Goal: Task Accomplishment & Management: Manage account settings

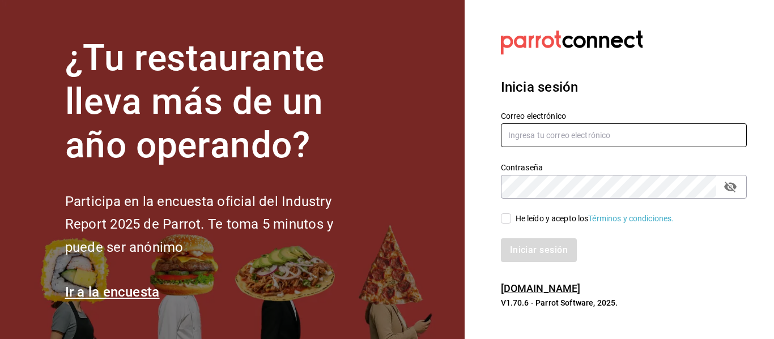
click at [573, 135] on input "text" at bounding box center [624, 136] width 246 height 24
click at [576, 136] on input "edd.312@hotmail.om" at bounding box center [624, 136] width 246 height 24
type input "edd.312@hotmail.com"
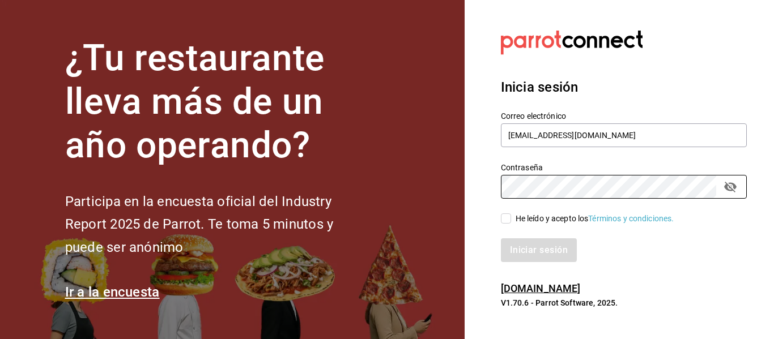
click at [558, 223] on div "He leído y acepto los Términos y condiciones." at bounding box center [595, 219] width 159 height 12
click at [511, 223] on input "He leído y acepto los Términos y condiciones." at bounding box center [506, 219] width 10 height 10
checkbox input "true"
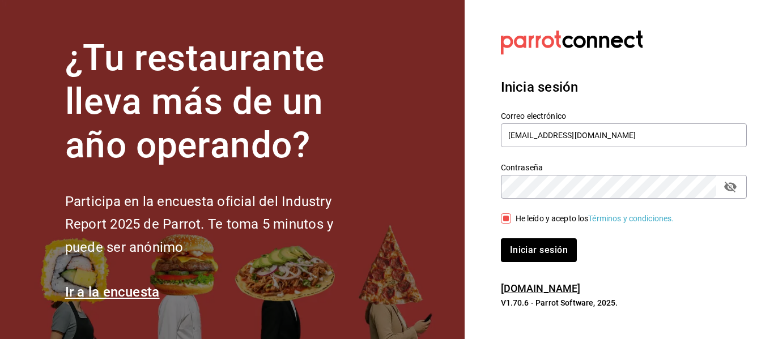
click at [501, 239] on button "Iniciar sesión" at bounding box center [539, 251] width 76 height 24
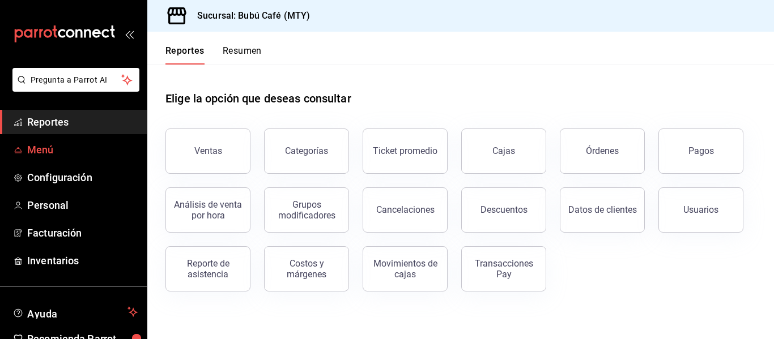
click at [57, 148] on span "Menú" at bounding box center [82, 149] width 111 height 15
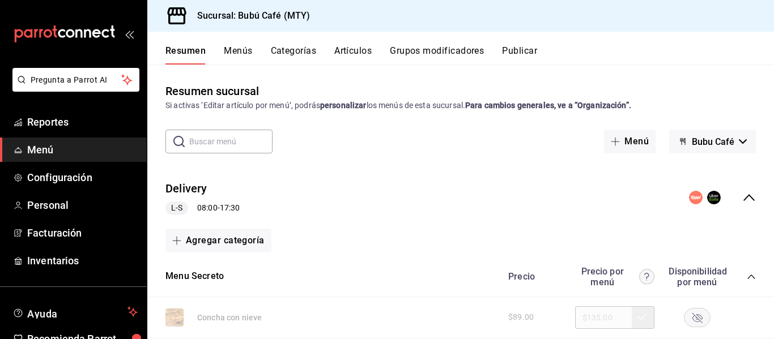
click at [351, 49] on button "Artículos" at bounding box center [352, 54] width 37 height 19
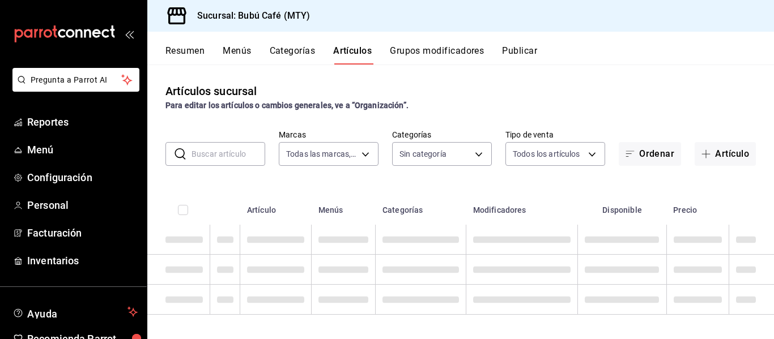
type input "80b59e88-aa3a-497f-ab7c-bcc7cc244fb1,49bbd9e9-8b48-46d9-8f2b-7c268dd84d4f,b77f9…"
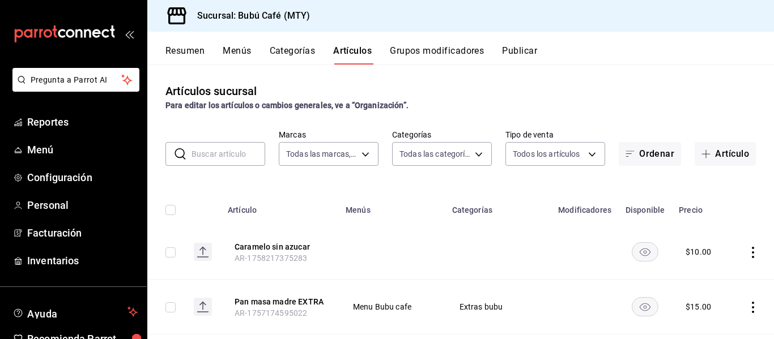
type input "d0ca03d5-3be6-470f-8f56-766e01c5f306,a83e7f59-bc64-4a59-97bc-9f72e74aa050,80ab3…"
click at [227, 155] on input "text" at bounding box center [229, 154] width 74 height 23
click at [440, 49] on button "Grupos modificadores" at bounding box center [437, 54] width 94 height 19
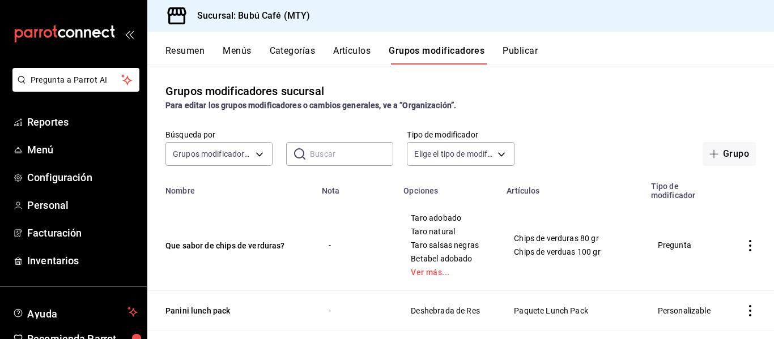
click at [347, 49] on button "Artículos" at bounding box center [351, 54] width 37 height 19
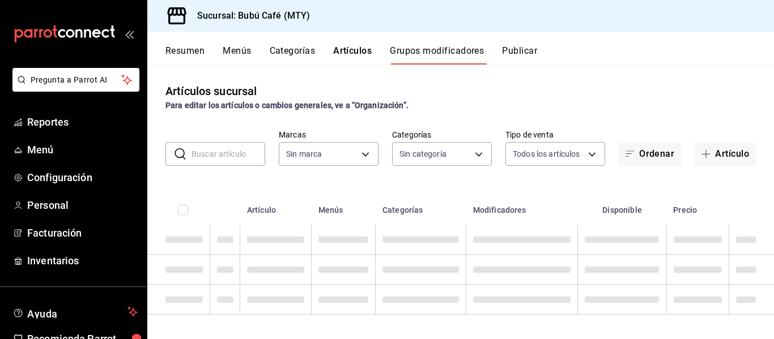
type input "80b59e88-aa3a-497f-ab7c-bcc7cc244fb1,49bbd9e9-8b48-46d9-8f2b-7c268dd84d4f,b77f9…"
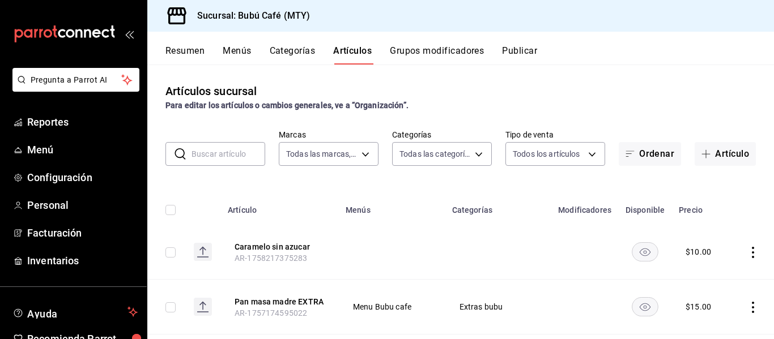
type input "d0ca03d5-3be6-470f-8f56-766e01c5f306,a83e7f59-bc64-4a59-97bc-9f72e74aa050,80ab3…"
click at [240, 151] on input "text" at bounding box center [229, 154] width 74 height 23
click at [426, 49] on button "Grupos modificadores" at bounding box center [437, 54] width 94 height 19
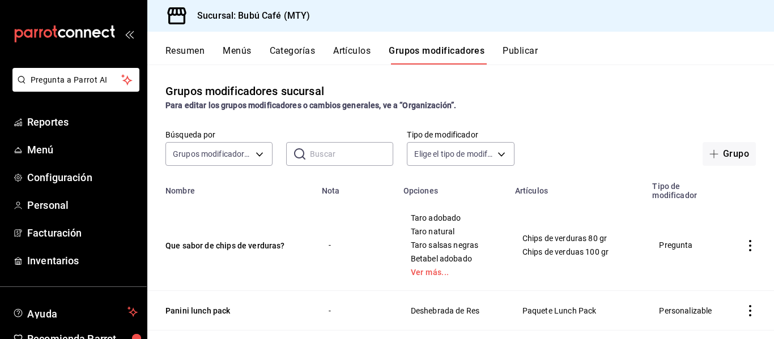
click at [387, 150] on input "text" at bounding box center [351, 154] width 83 height 23
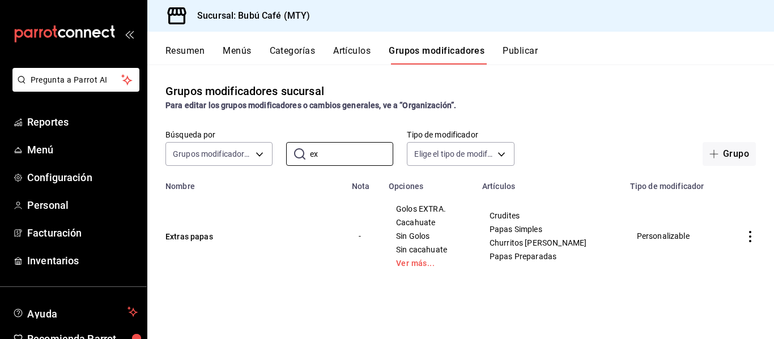
type input "e"
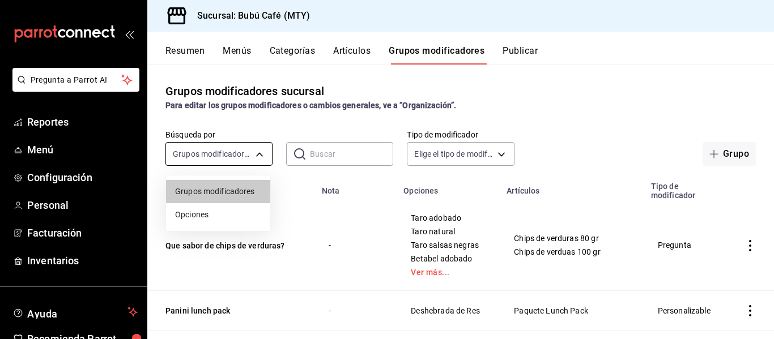
click at [223, 150] on body "Pregunta a Parrot AI Reportes Menú Configuración Personal Facturación Inventari…" at bounding box center [387, 169] width 774 height 339
click at [223, 150] on div at bounding box center [387, 169] width 774 height 339
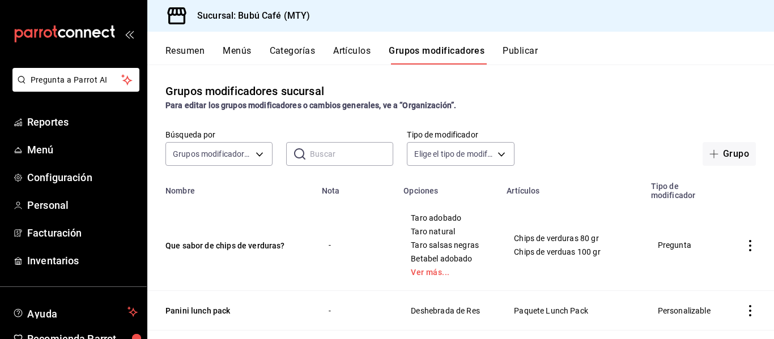
click at [315, 151] on input "text" at bounding box center [351, 154] width 83 height 23
click at [283, 43] on div "Resumen Menús Categorías Artículos Grupos modificadores Publicar" at bounding box center [460, 48] width 627 height 33
click at [282, 52] on button "Categorías" at bounding box center [293, 54] width 46 height 19
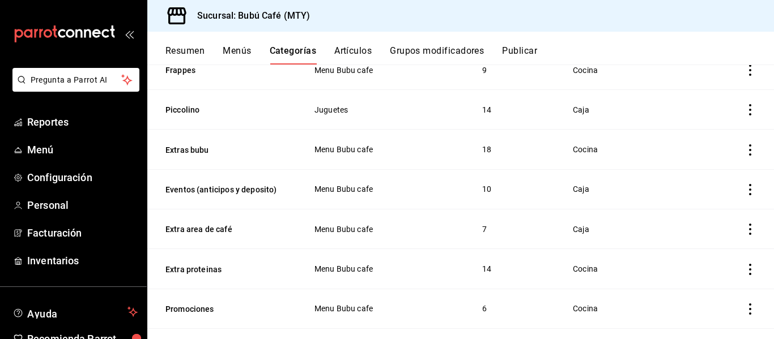
scroll to position [298, 0]
click at [188, 152] on button "Extras bubu" at bounding box center [221, 150] width 113 height 11
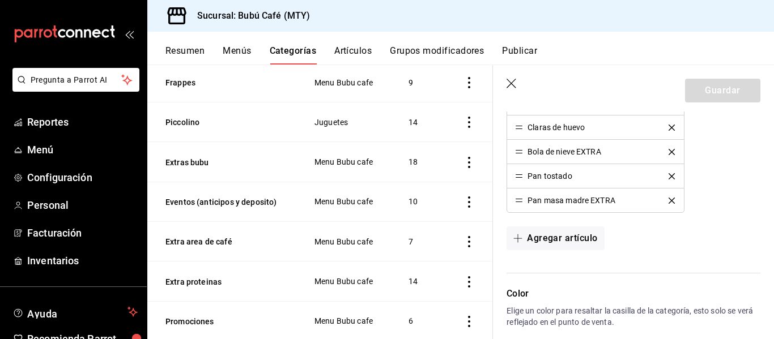
scroll to position [750, 0]
click at [576, 240] on button "Agregar artículo" at bounding box center [555, 238] width 97 height 24
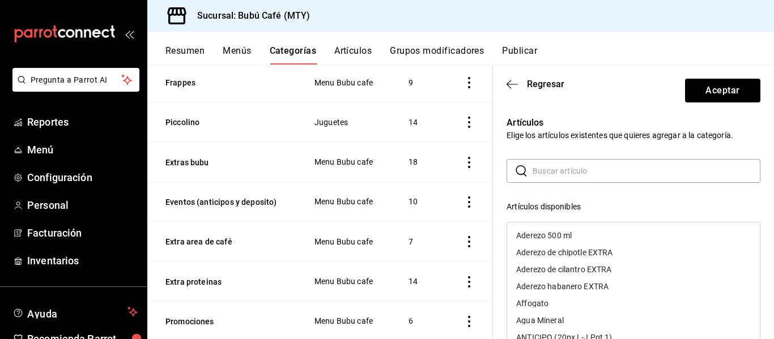
click at [579, 173] on input "text" at bounding box center [647, 171] width 228 height 23
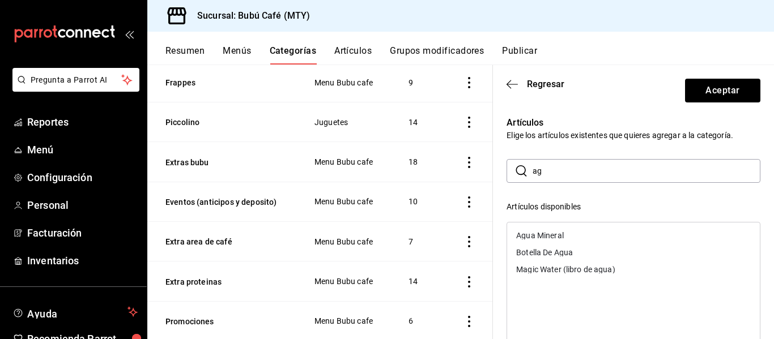
type input "a"
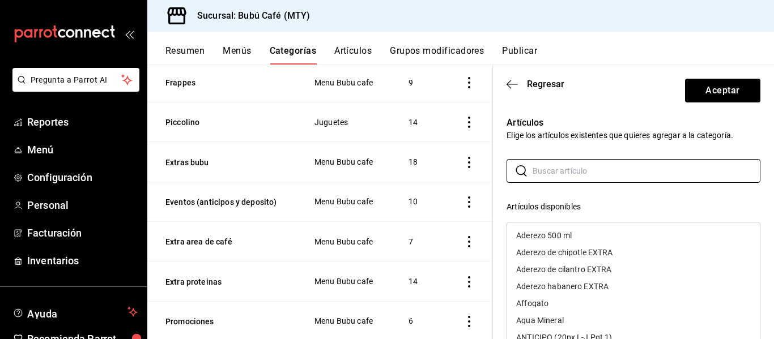
click at [352, 54] on button "Artículos" at bounding box center [352, 54] width 37 height 19
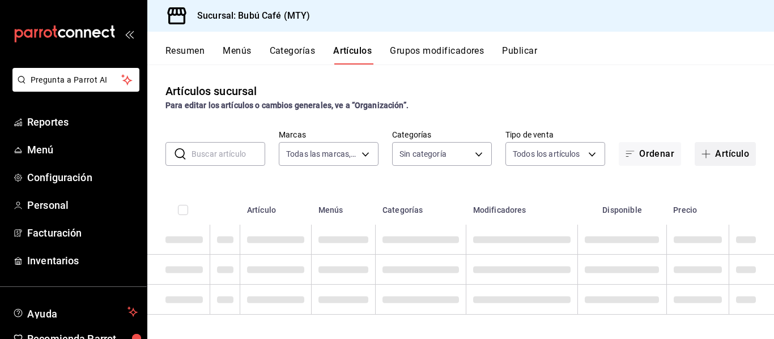
type input "80b59e88-aa3a-497f-ab7c-bcc7cc244fb1,49bbd9e9-8b48-46d9-8f2b-7c268dd84d4f,b77f9…"
click at [710, 152] on button "Artículo" at bounding box center [725, 154] width 61 height 24
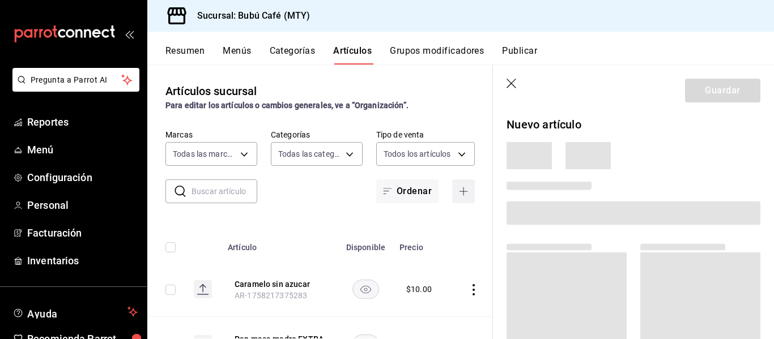
type input "d0ca03d5-3be6-470f-8f56-766e01c5f306,a83e7f59-bc64-4a59-97bc-9f72e74aa050,80ab3…"
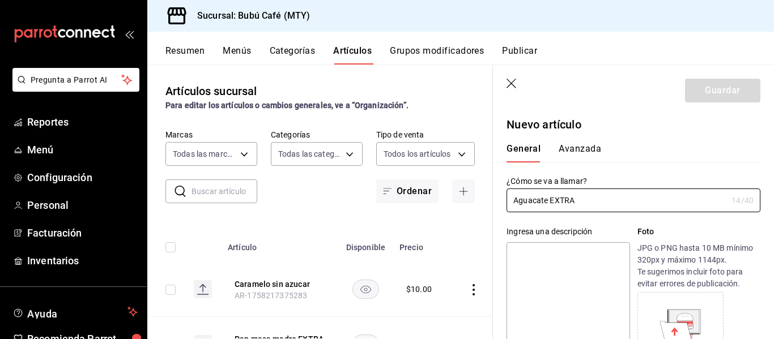
type input "Aguacate EXTRA"
click at [642, 159] on div "General Avanzada" at bounding box center [627, 152] width 240 height 19
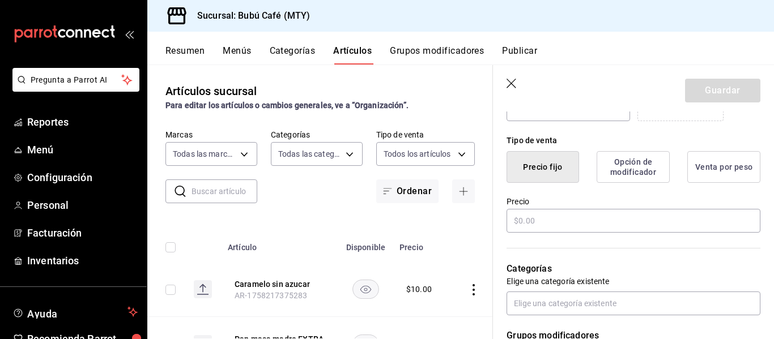
scroll to position [258, 0]
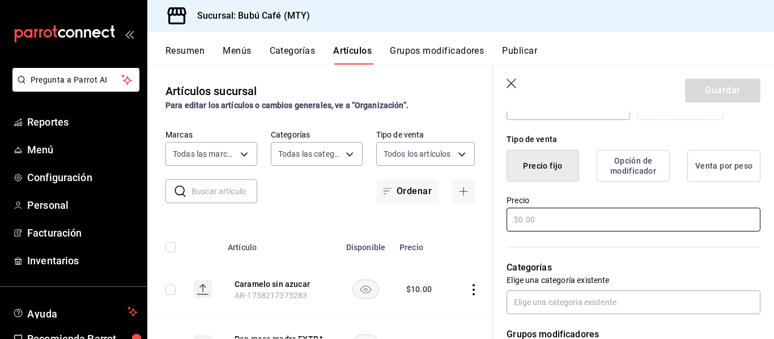
click at [577, 213] on input "text" at bounding box center [634, 220] width 254 height 24
type input "$25.00"
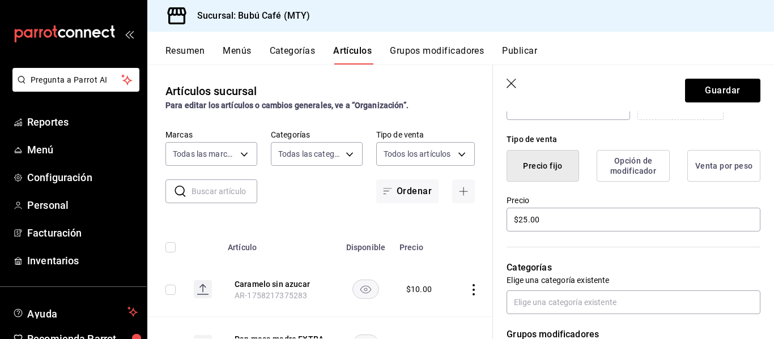
click at [640, 270] on p "Categorías" at bounding box center [634, 268] width 254 height 14
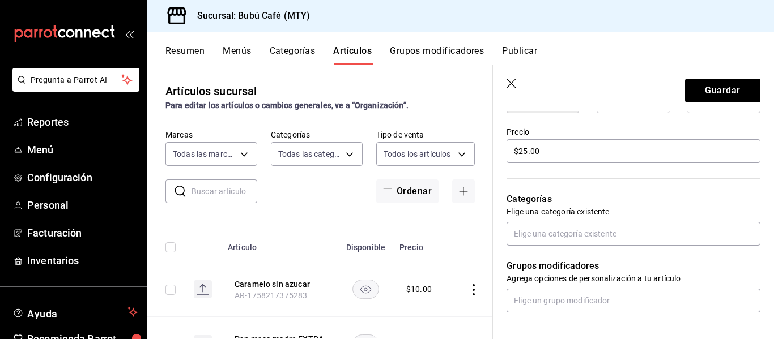
scroll to position [337, 0]
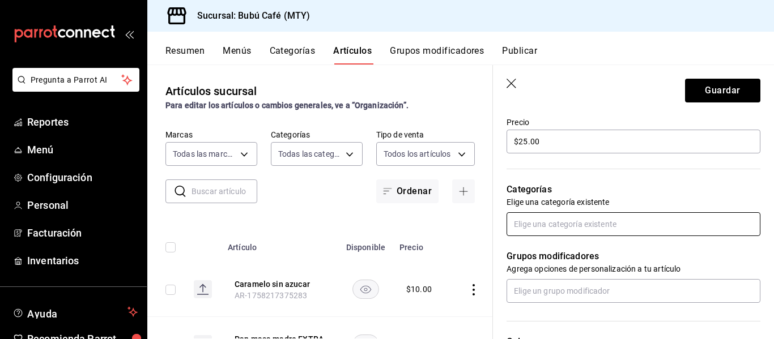
click at [580, 219] on input "text" at bounding box center [634, 225] width 254 height 24
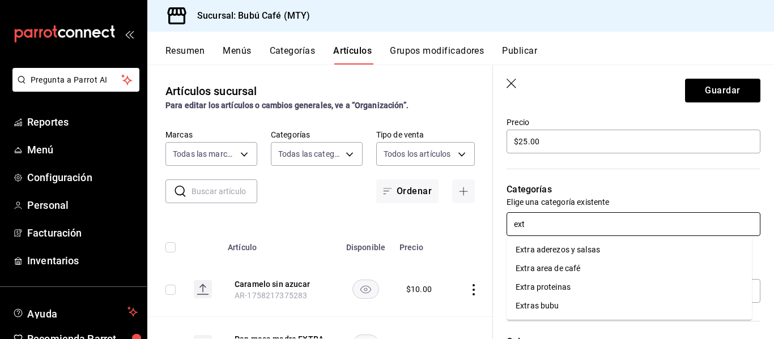
type input "extr"
click at [562, 297] on li "Extras bubu" at bounding box center [629, 306] width 245 height 19
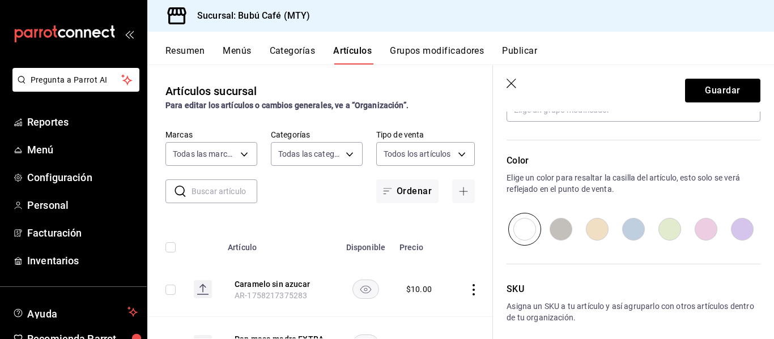
scroll to position [604, 0]
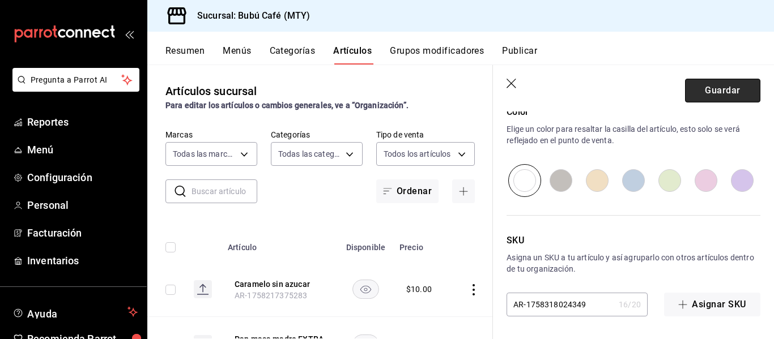
click at [716, 91] on button "Guardar" at bounding box center [722, 91] width 75 height 24
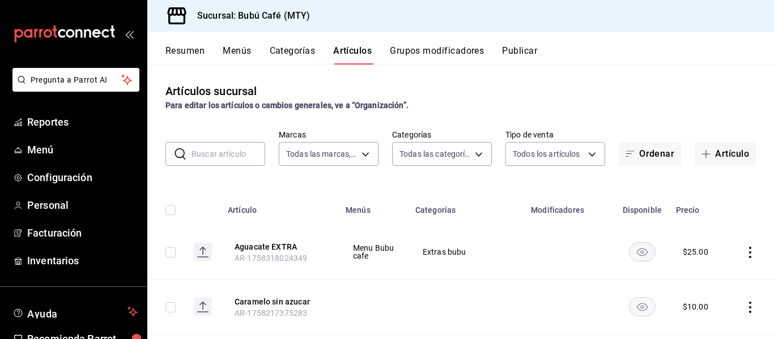
click at [234, 49] on button "Menús" at bounding box center [237, 54] width 28 height 19
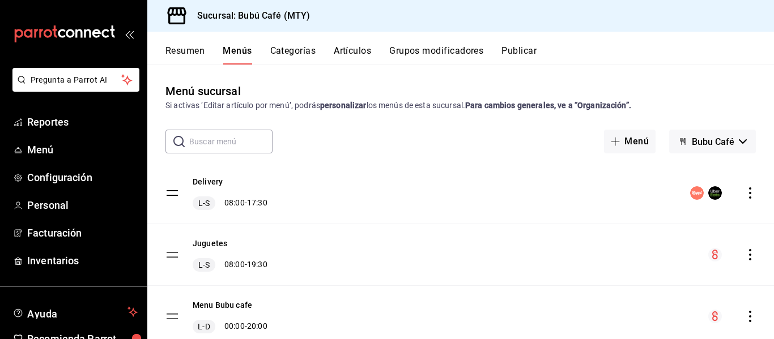
click at [349, 45] on button "Artículos" at bounding box center [352, 54] width 37 height 19
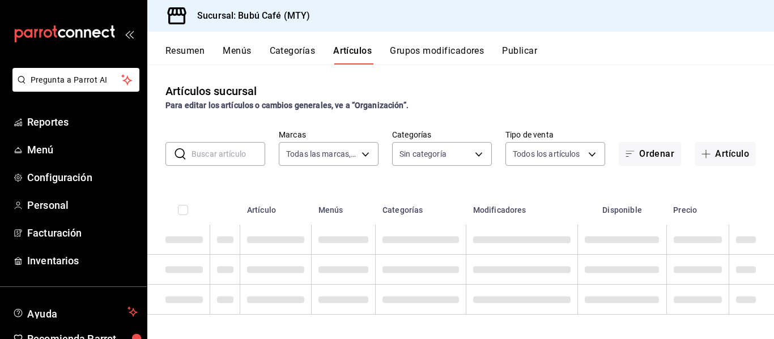
click at [438, 49] on button "Grupos modificadores" at bounding box center [437, 54] width 94 height 19
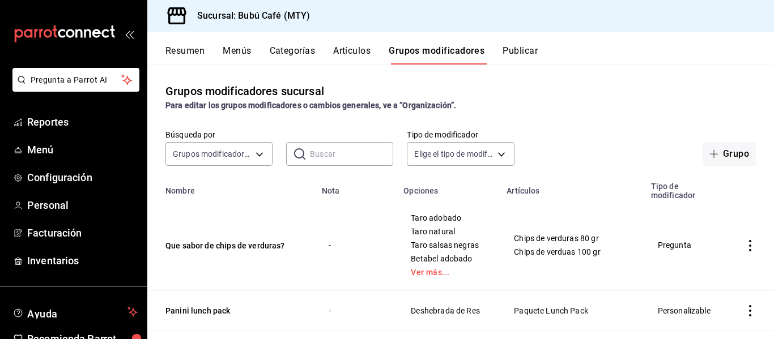
click at [350, 45] on div "Resumen Menús Categorías Artículos Grupos modificadores Publicar" at bounding box center [460, 48] width 627 height 33
click at [351, 52] on button "Artículos" at bounding box center [351, 54] width 37 height 19
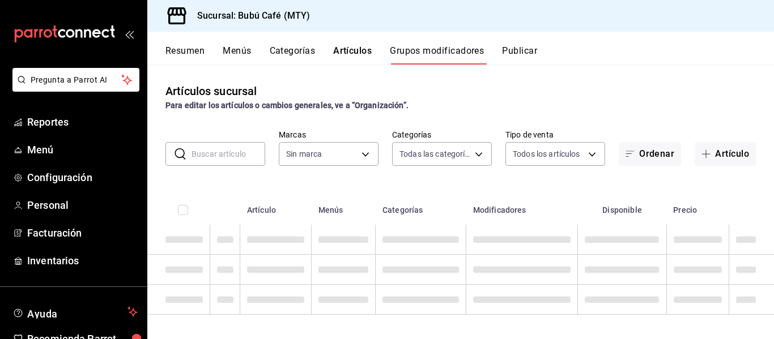
type input "80b59e88-aa3a-497f-ab7c-bcc7cc244fb1,49bbd9e9-8b48-46d9-8f2b-7c268dd84d4f,b77f9…"
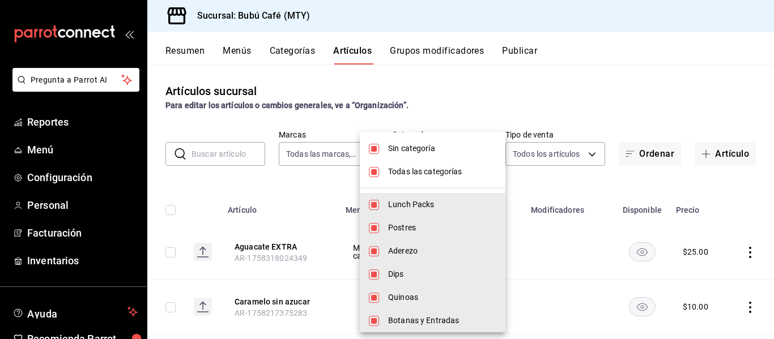
click at [478, 160] on body "Pregunta a Parrot AI Reportes Menú Configuración Personal Facturación Inventari…" at bounding box center [387, 169] width 774 height 339
click at [375, 147] on input "checkbox" at bounding box center [374, 149] width 10 height 10
checkbox input "false"
click at [375, 174] on input "checkbox" at bounding box center [374, 172] width 10 height 10
checkbox input "false"
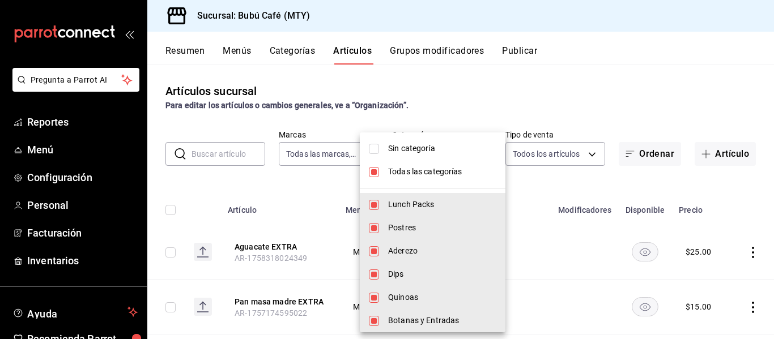
checkbox input "false"
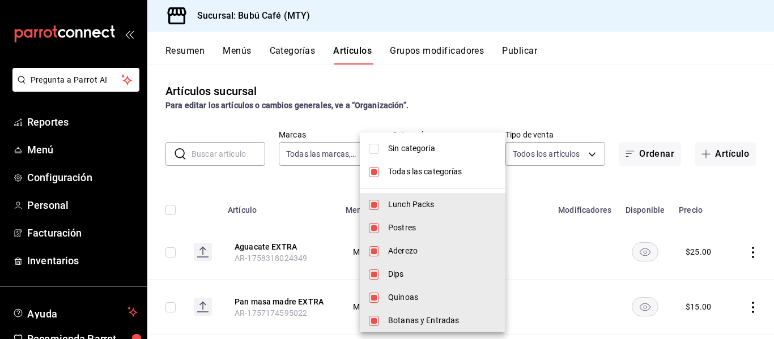
checkbox input "false"
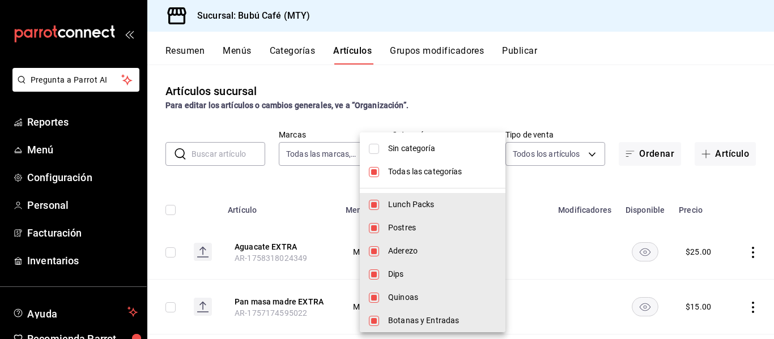
checkbox input "false"
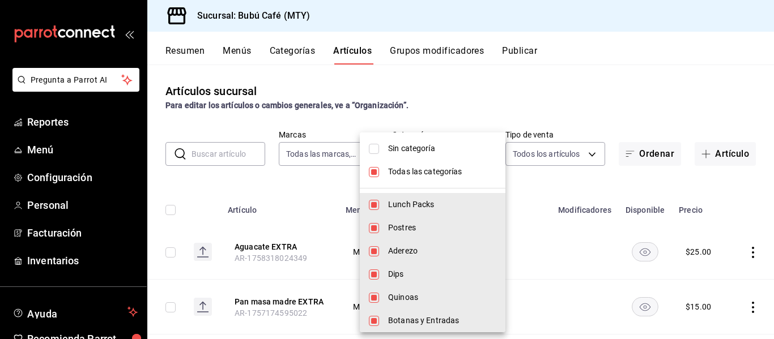
checkbox input "false"
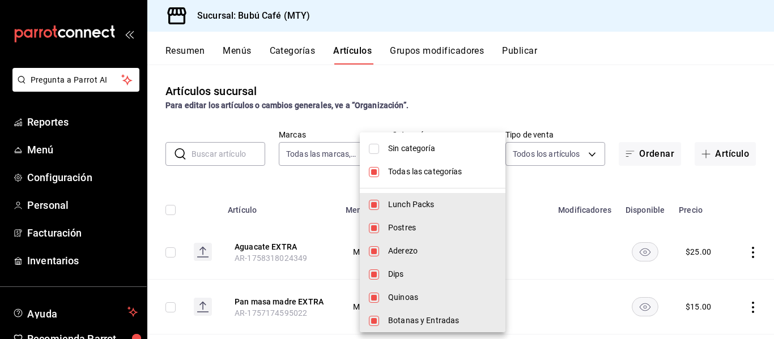
checkbox input "false"
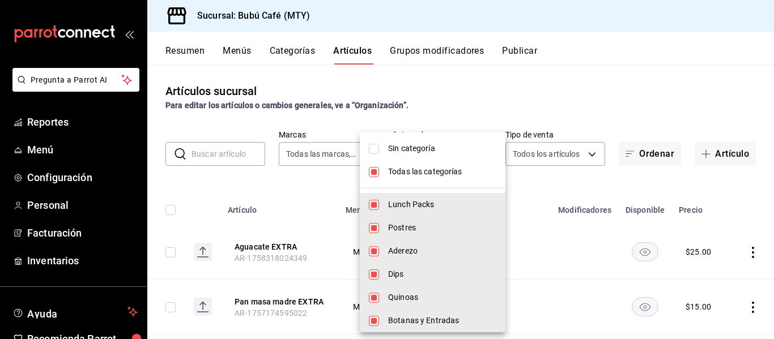
checkbox input "false"
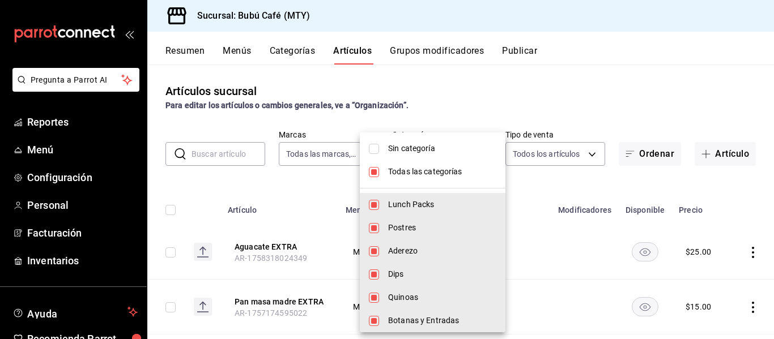
checkbox input "false"
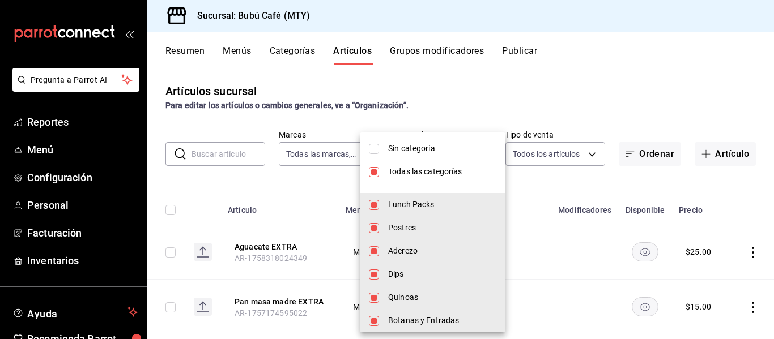
checkbox input "false"
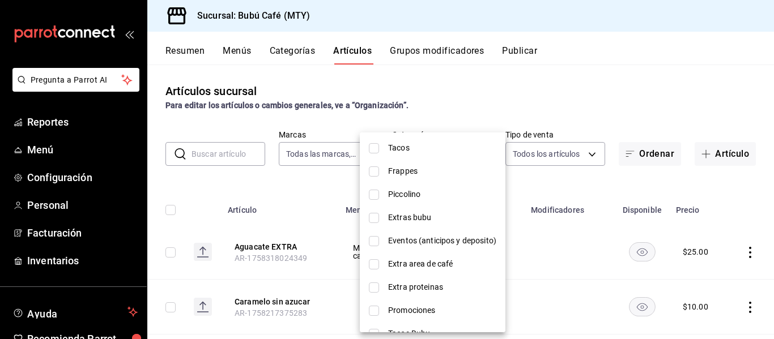
scroll to position [317, 0]
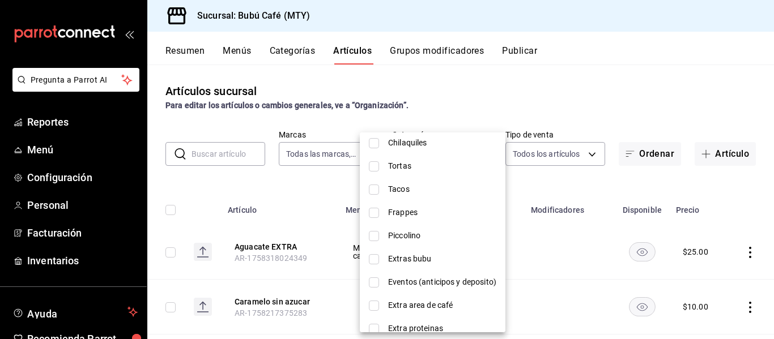
click at [394, 257] on span "Extras bubu" at bounding box center [442, 259] width 108 height 12
type input "c266670c-7a58-4ddc-b9e9-c228aede0ef4"
checkbox input "true"
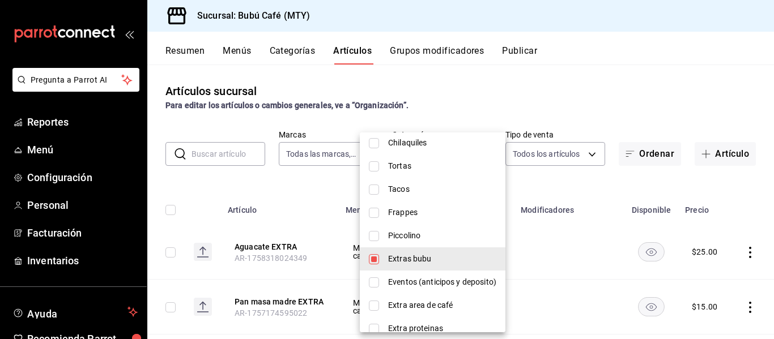
click at [609, 115] on div at bounding box center [387, 169] width 774 height 339
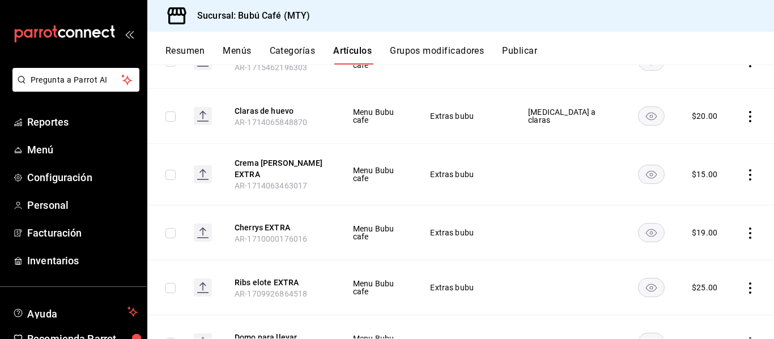
scroll to position [356, 0]
click at [745, 176] on icon "actions" at bounding box center [750, 174] width 11 height 11
click at [689, 205] on div at bounding box center [683, 201] width 20 height 14
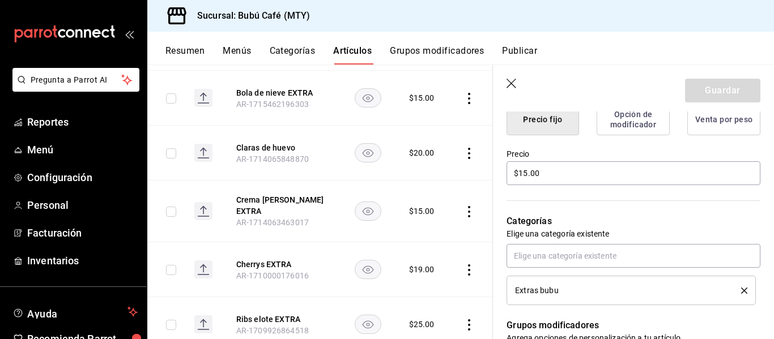
scroll to position [305, 0]
click at [524, 176] on input "$15.00" at bounding box center [634, 173] width 254 height 24
type input "$19.00"
click at [710, 95] on button "Guardar" at bounding box center [722, 91] width 75 height 24
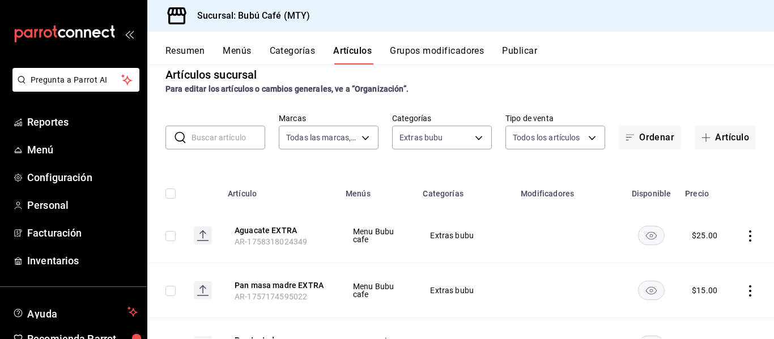
scroll to position [16, 0]
click at [745, 239] on icon "actions" at bounding box center [750, 236] width 11 height 11
click at [697, 311] on span "Eliminar" at bounding box center [707, 308] width 29 height 9
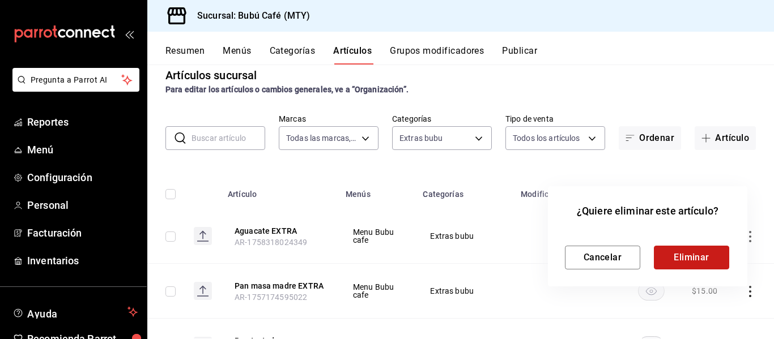
click at [684, 257] on button "Eliminar" at bounding box center [691, 258] width 75 height 24
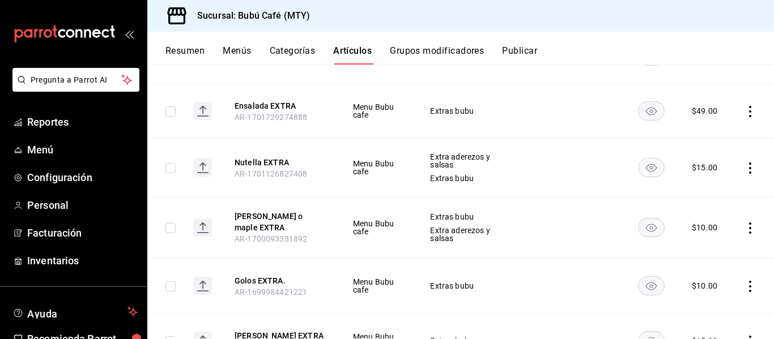
scroll to position [696, 0]
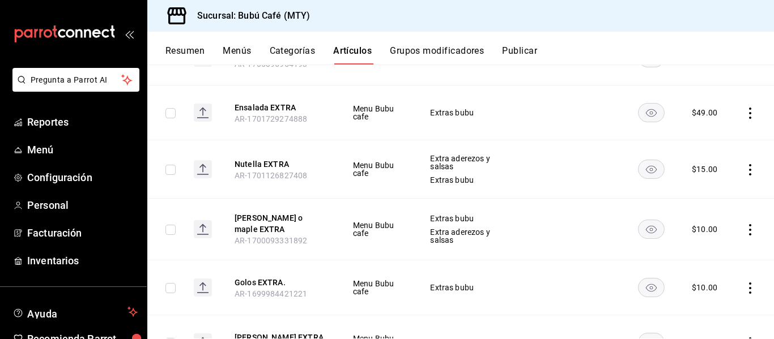
click at [745, 172] on icon "actions" at bounding box center [750, 169] width 11 height 11
click at [715, 193] on span "Editar" at bounding box center [707, 196] width 29 height 12
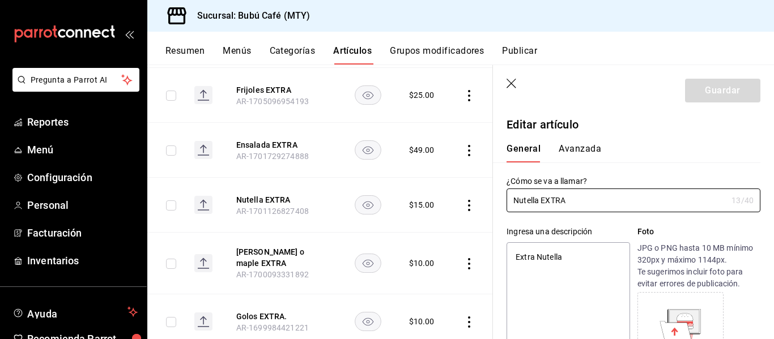
type textarea "x"
type input "$15.00"
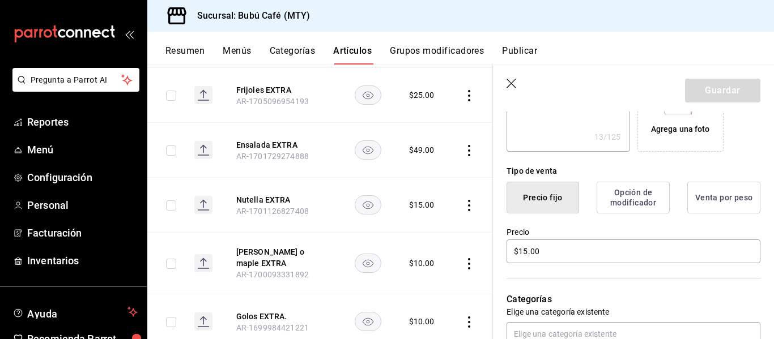
scroll to position [228, 0]
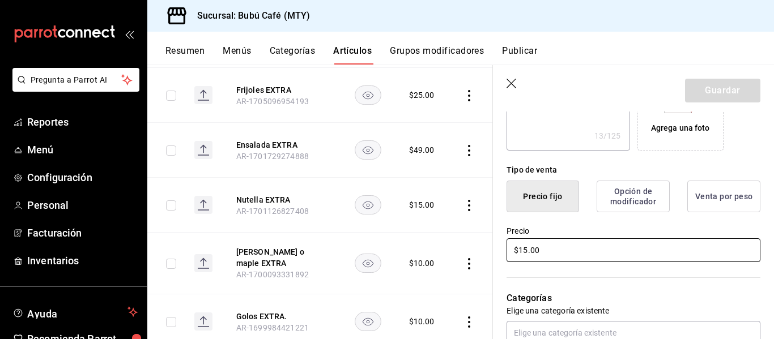
click at [527, 254] on input "$15.00" at bounding box center [634, 251] width 254 height 24
type textarea "x"
type input "$1.00"
type textarea "x"
type input "$19.00"
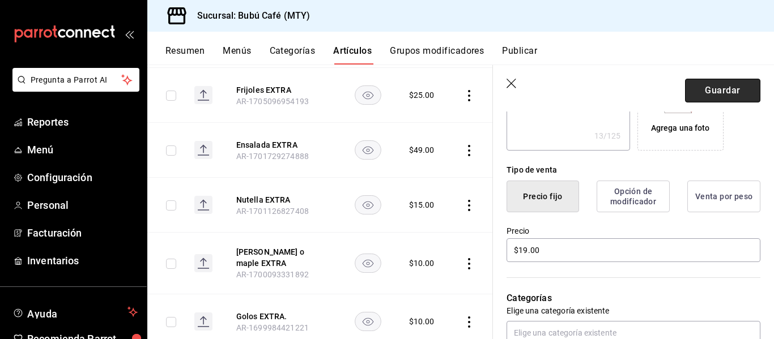
click at [710, 87] on button "Guardar" at bounding box center [722, 91] width 75 height 24
type textarea "x"
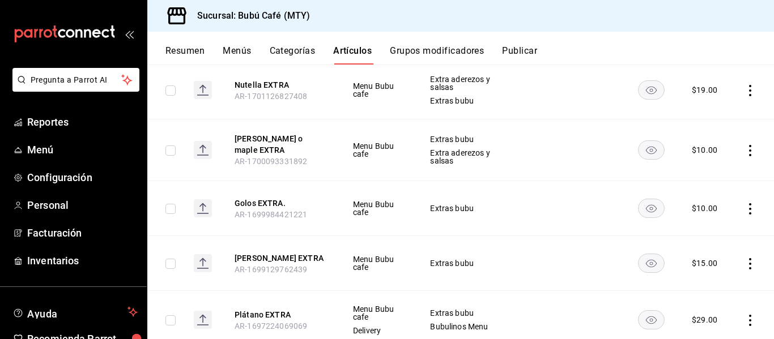
scroll to position [776, 0]
click at [745, 145] on icon "actions" at bounding box center [750, 150] width 11 height 11
click at [709, 180] on span "Editar" at bounding box center [707, 176] width 29 height 12
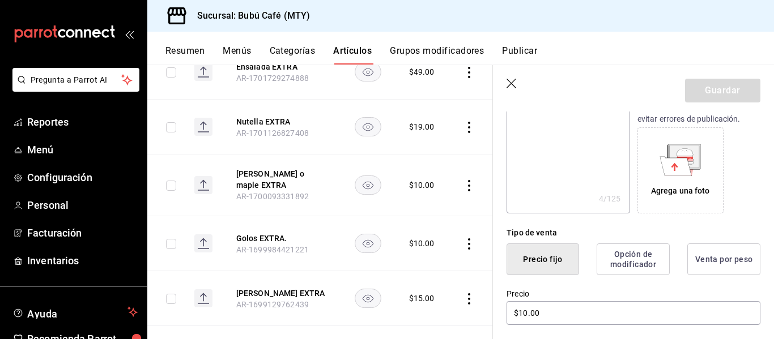
scroll to position [169, 0]
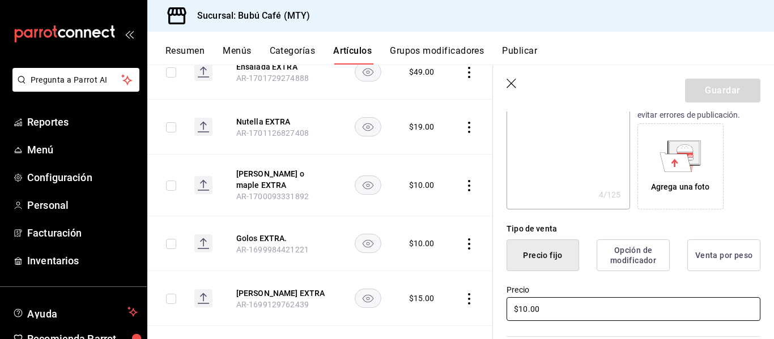
click at [524, 309] on input "$10.00" at bounding box center [634, 310] width 254 height 24
type textarea "x"
type input "$1.00"
type textarea "x"
type input "$19.00"
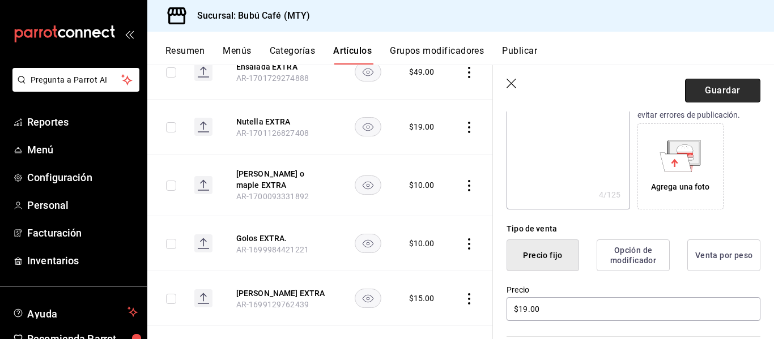
click at [707, 92] on button "Guardar" at bounding box center [722, 91] width 75 height 24
type textarea "x"
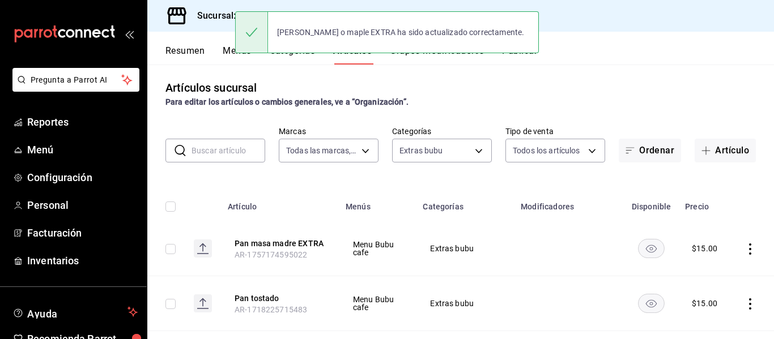
click at [517, 56] on div "Miel de abeja o maple EXTRA ha sido actualizado correctamente." at bounding box center [387, 32] width 304 height 49
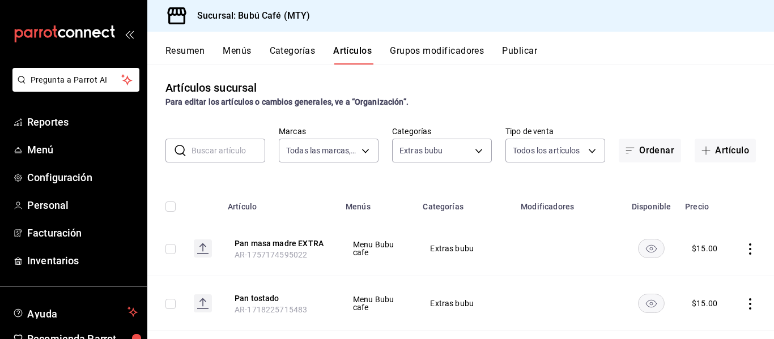
click at [523, 50] on button "Publicar" at bounding box center [519, 54] width 35 height 19
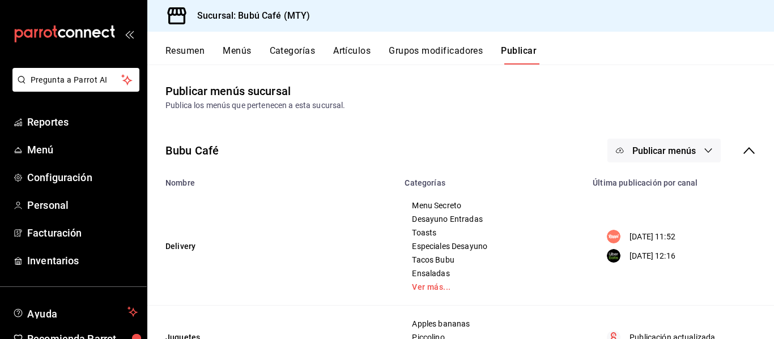
click at [704, 150] on icon "button" at bounding box center [708, 150] width 9 height 9
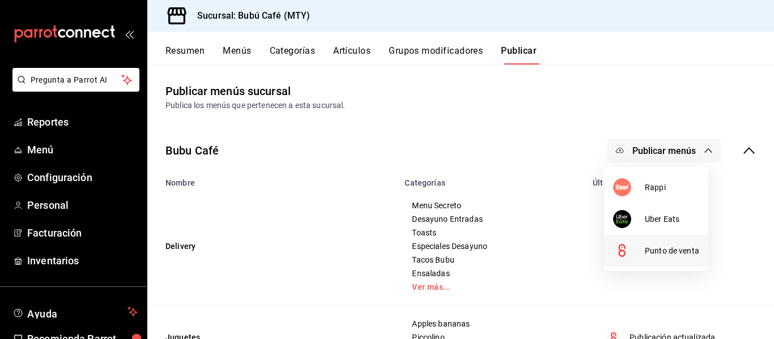
click at [662, 244] on li "Punto de venta" at bounding box center [656, 251] width 104 height 32
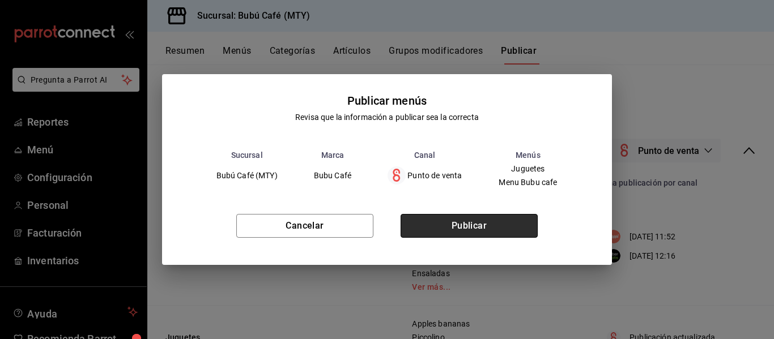
click at [505, 227] on button "Publicar" at bounding box center [469, 226] width 137 height 24
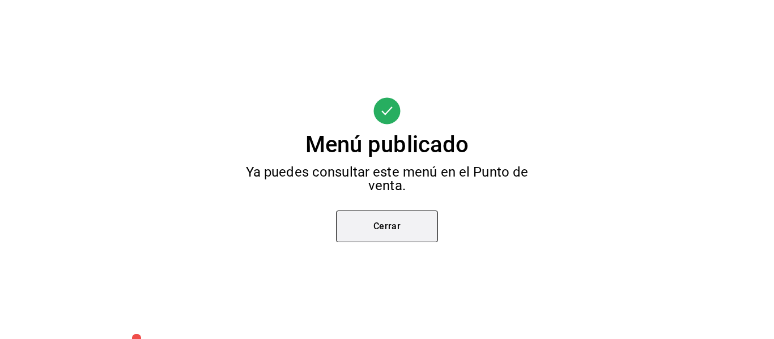
click at [431, 224] on button "Cerrar" at bounding box center [387, 227] width 102 height 32
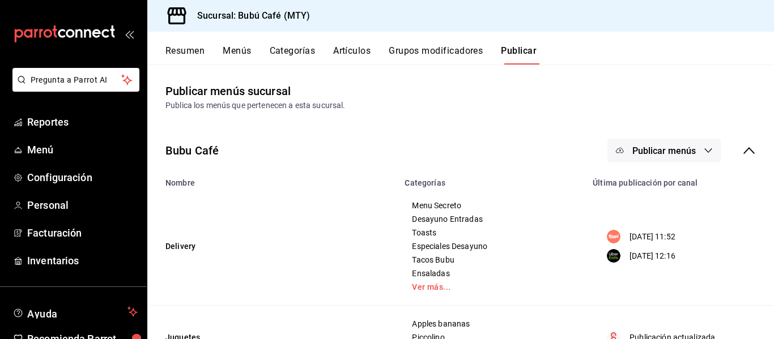
click at [440, 56] on button "Grupos modificadores" at bounding box center [436, 54] width 94 height 19
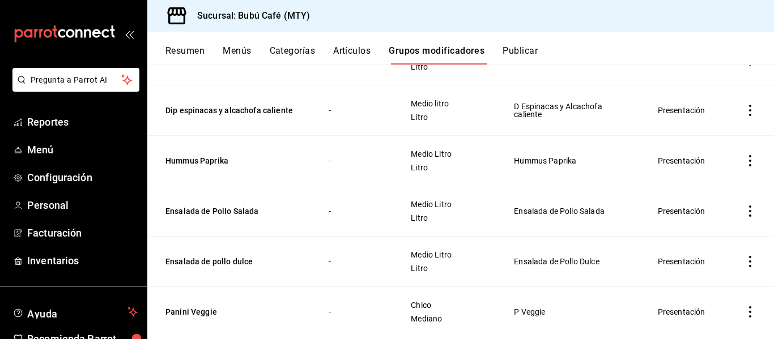
scroll to position [335, 0]
click at [366, 56] on button "Artículos" at bounding box center [351, 54] width 37 height 19
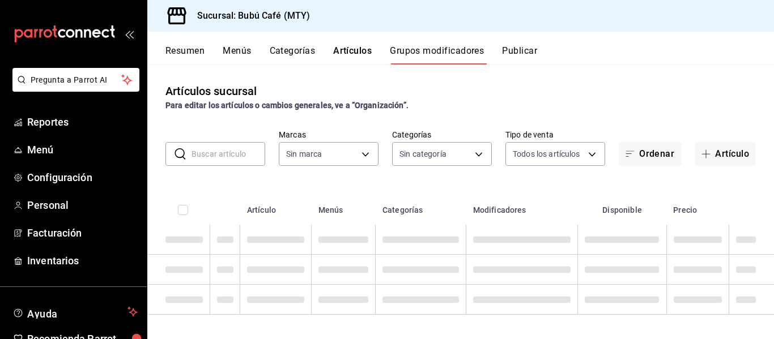
type input "80b59e88-aa3a-497f-ab7c-bcc7cc244fb1,49bbd9e9-8b48-46d9-8f2b-7c268dd84d4f,b77f9…"
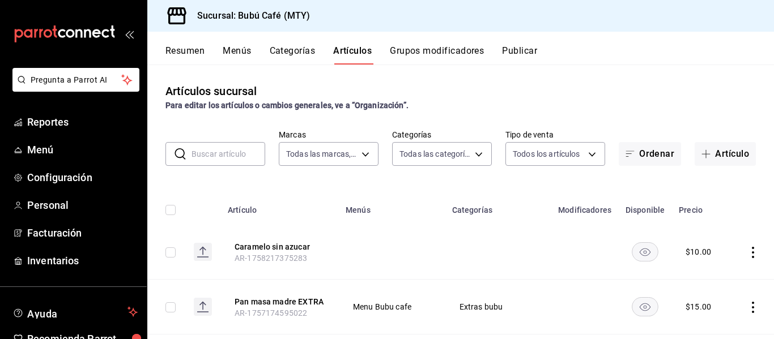
type input "d0ca03d5-3be6-470f-8f56-766e01c5f306,a83e7f59-bc64-4a59-97bc-9f72e74aa050,80ab3…"
click at [229, 156] on input "text" at bounding box center [229, 154] width 74 height 23
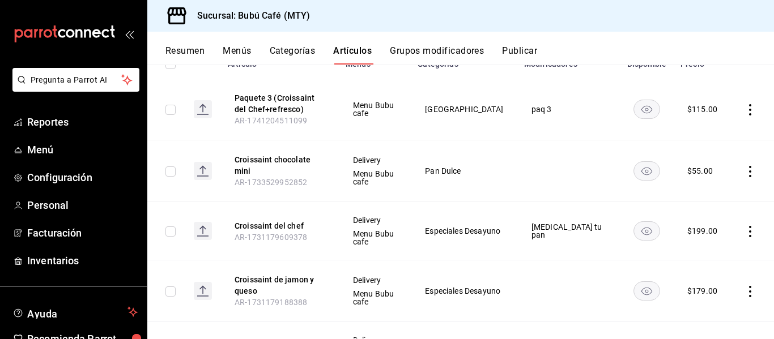
scroll to position [147, 0]
type input "croissa"
click at [277, 226] on button "Croissaint del chef" at bounding box center [280, 225] width 91 height 11
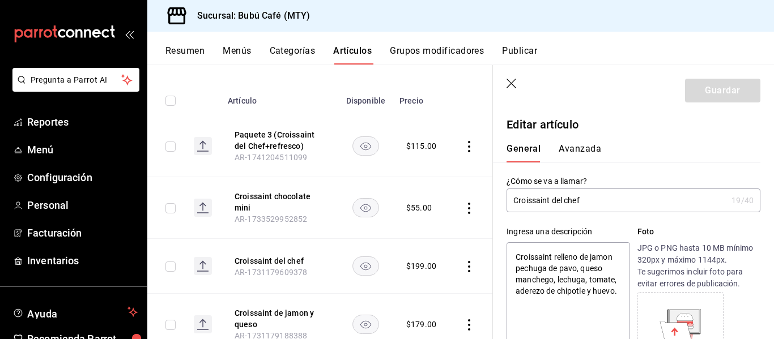
type textarea "x"
type input "$199.00"
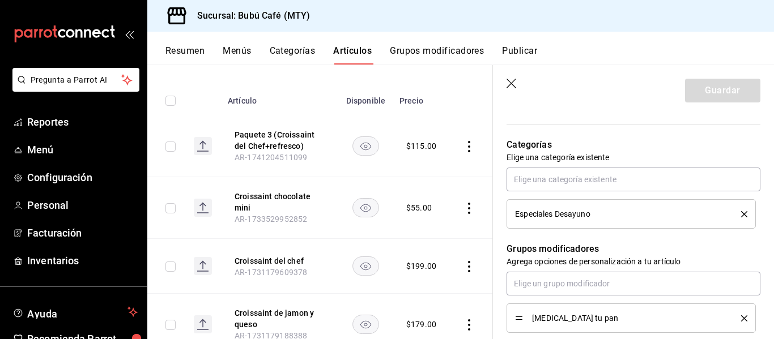
scroll to position [459, 0]
click at [512, 81] on icon "button" at bounding box center [512, 84] width 11 height 11
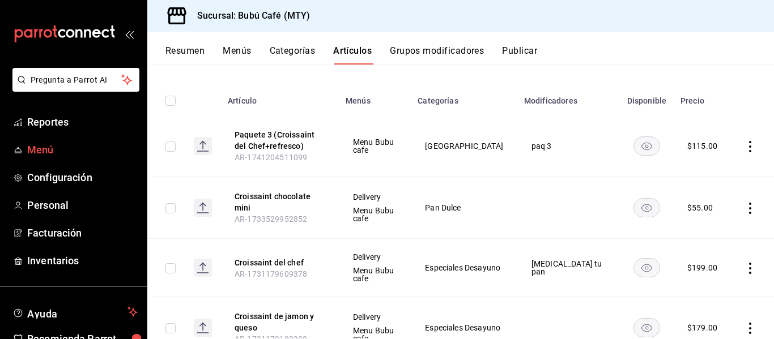
click at [47, 143] on span "Menú" at bounding box center [82, 149] width 111 height 15
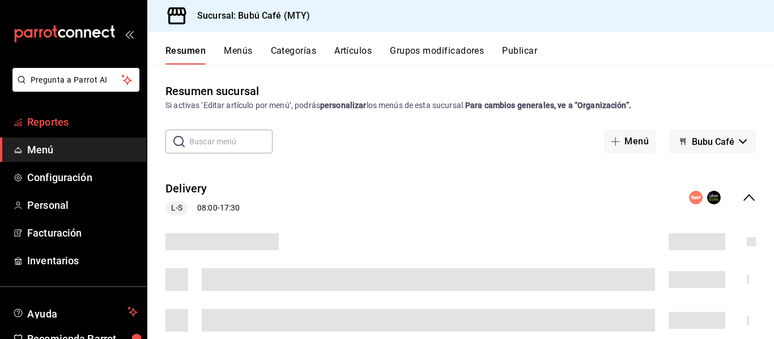
click at [63, 122] on span "Reportes" at bounding box center [82, 121] width 111 height 15
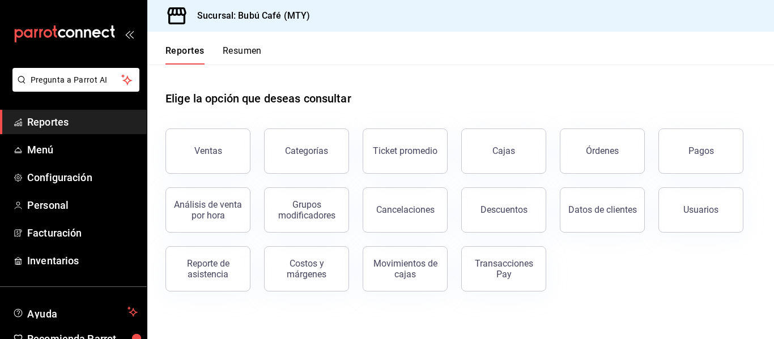
click at [258, 47] on button "Resumen" at bounding box center [242, 54] width 39 height 19
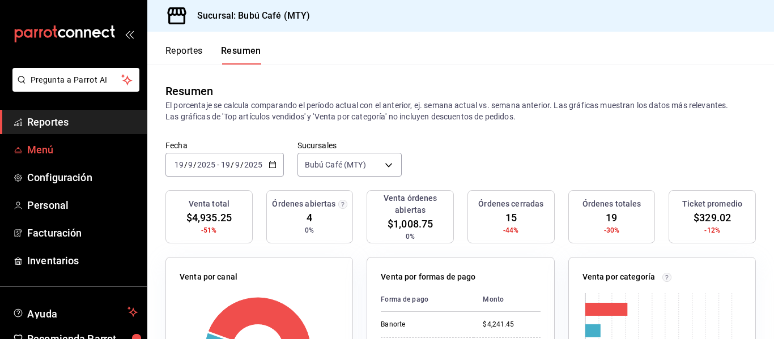
click at [73, 152] on span "Menú" at bounding box center [82, 149] width 111 height 15
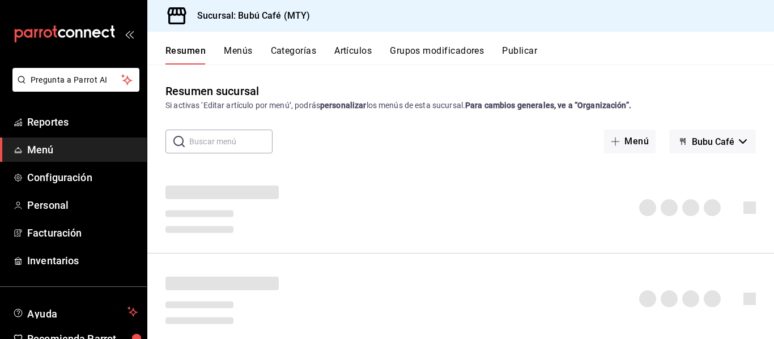
click at [73, 152] on span "Menú" at bounding box center [82, 149] width 111 height 15
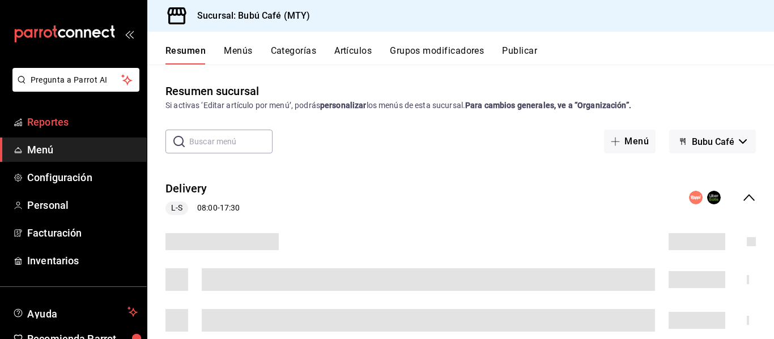
click at [83, 129] on span "Reportes" at bounding box center [82, 121] width 111 height 15
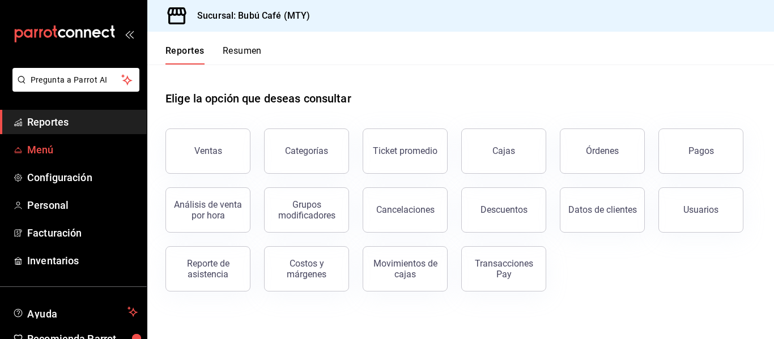
click at [82, 138] on link "Menú" at bounding box center [73, 150] width 147 height 24
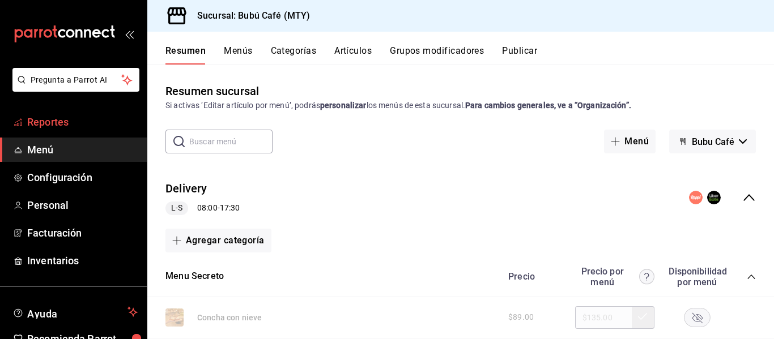
click at [91, 126] on span "Reportes" at bounding box center [82, 121] width 111 height 15
